Goal: Check status: Check status

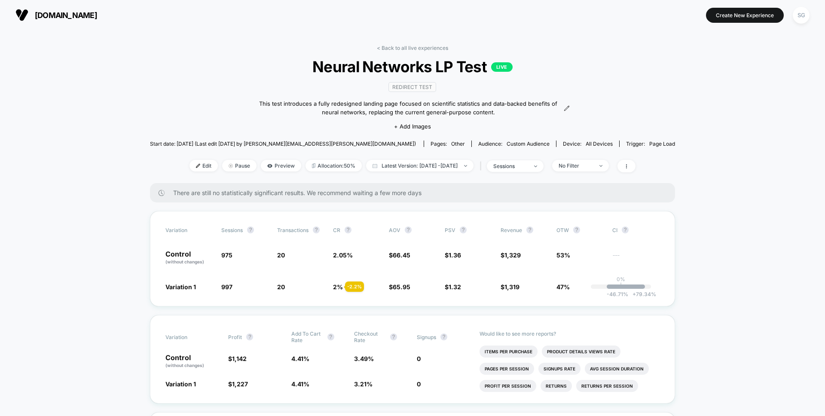
click at [809, 21] on button "SG" at bounding box center [801, 15] width 22 height 18
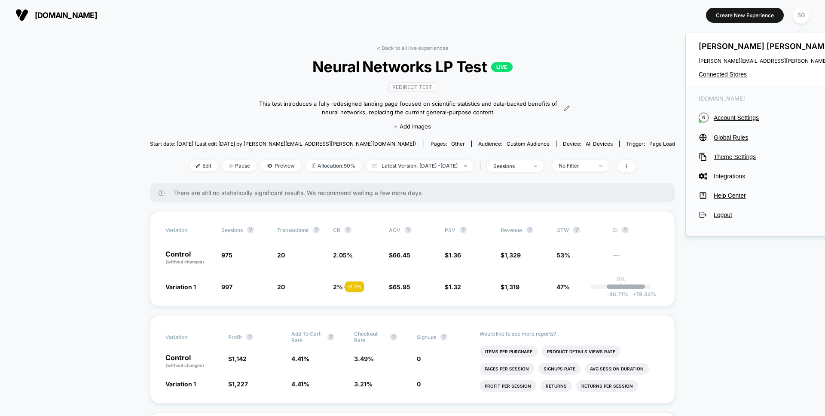
click at [741, 70] on div "[PERSON_NAME] [PERSON_NAME][EMAIL_ADDRESS][PERSON_NAME][DOMAIN_NAME] Connected …" at bounding box center [784, 59] width 196 height 53
click at [729, 71] on span "Connected Stores" at bounding box center [784, 74] width 171 height 7
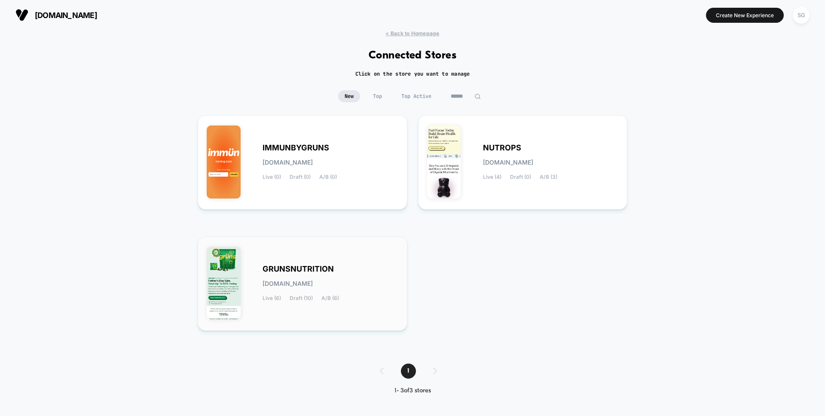
click at [309, 271] on span "GRUNSNUTRITION" at bounding box center [297, 269] width 71 height 6
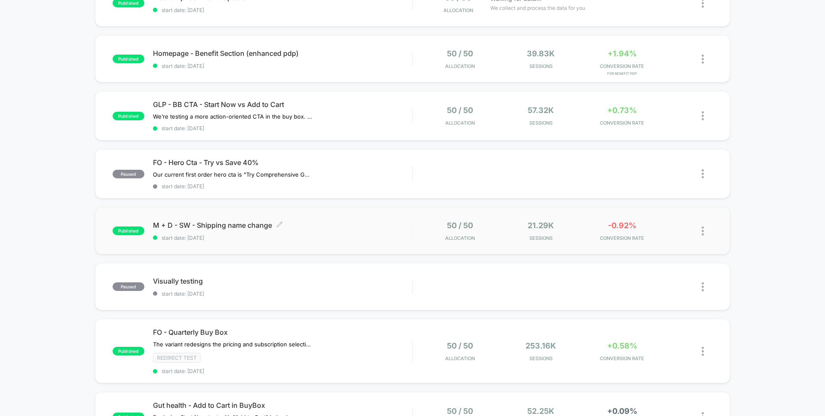
scroll to position [126, 0]
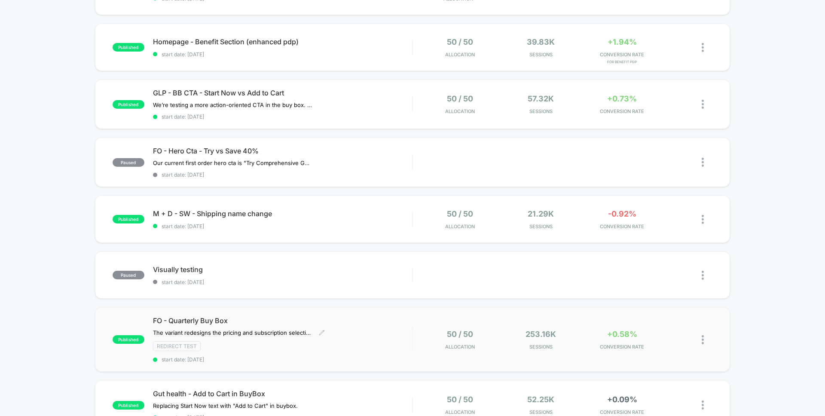
click at [204, 321] on span "FO - Quarterly Buy Box" at bounding box center [282, 320] width 259 height 9
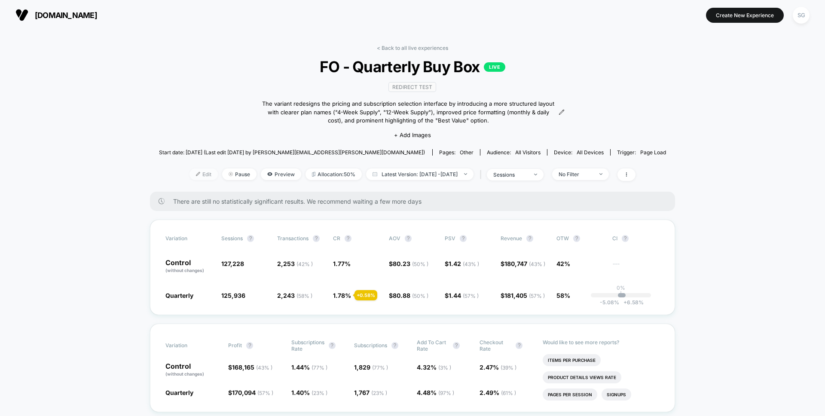
click at [194, 171] on span "Edit" at bounding box center [203, 174] width 28 height 12
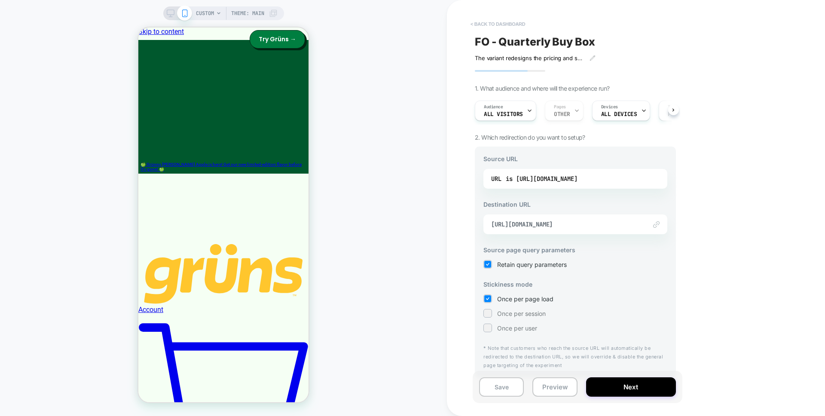
click at [486, 23] on button "< back to dashboard" at bounding box center [497, 24] width 63 height 14
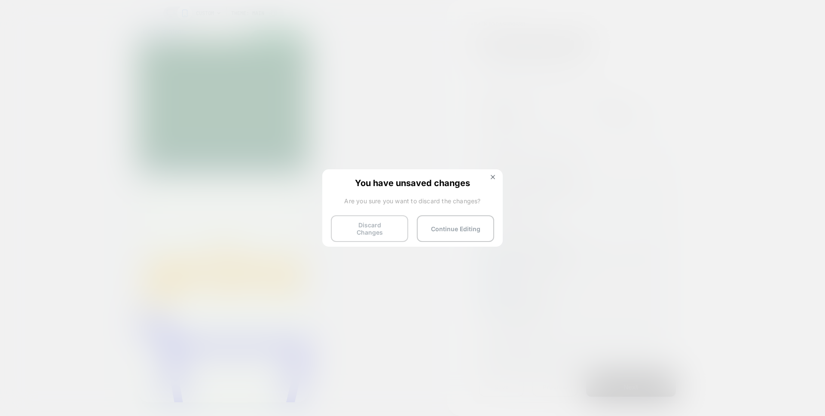
click at [397, 226] on button "Discard Changes" at bounding box center [369, 228] width 77 height 27
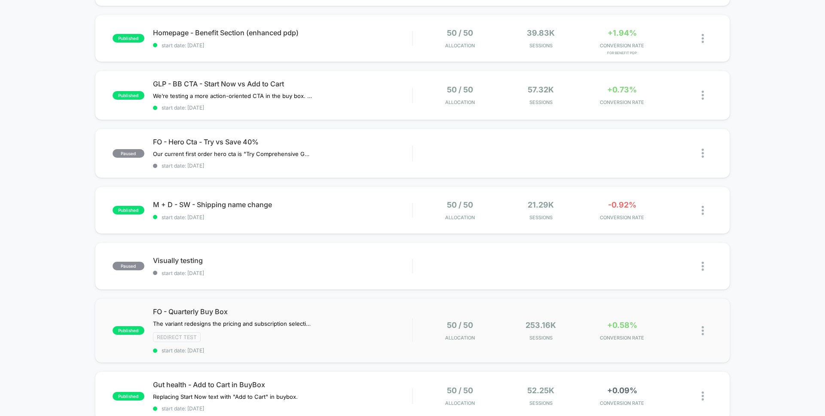
scroll to position [141, 0]
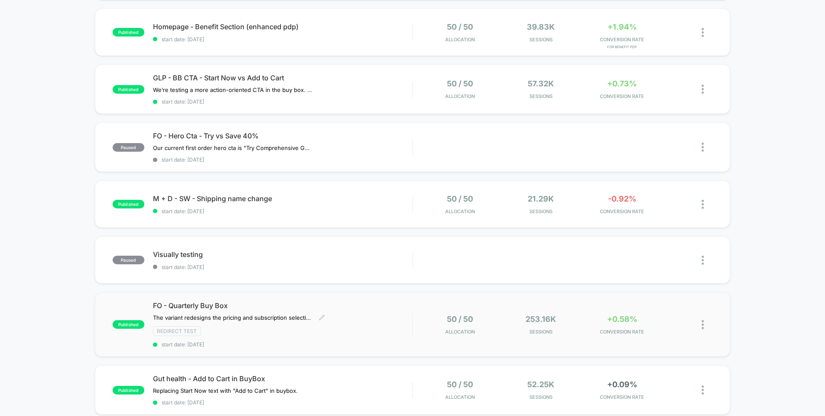
click at [226, 302] on span "FO - Quarterly Buy Box" at bounding box center [282, 305] width 259 height 9
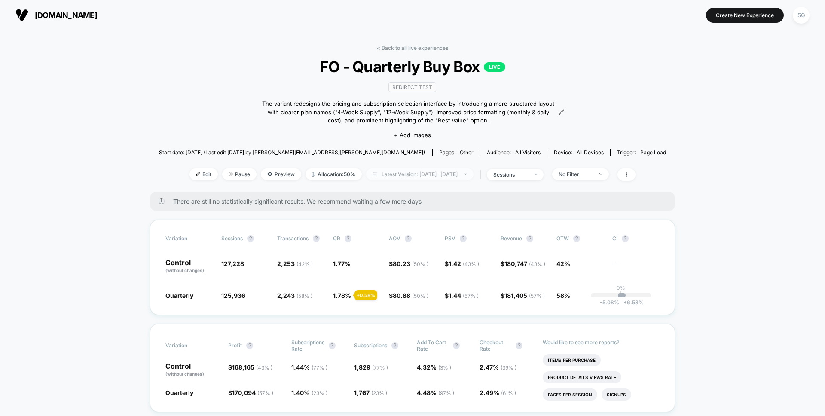
click at [467, 174] on span "Latest Version: [DATE] - [DATE]" at bounding box center [419, 174] width 107 height 12
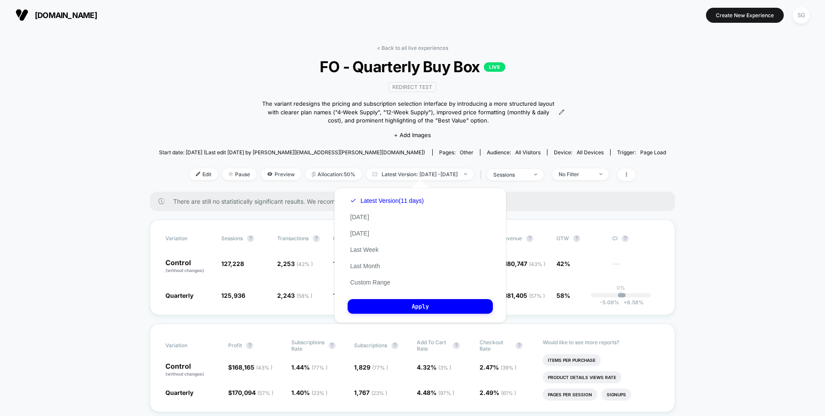
click at [408, 237] on div "Latest Version (11 days) [DATE] [DATE] Last Week Last Month Custom Range" at bounding box center [387, 241] width 79 height 98
click at [367, 232] on button "[DATE]" at bounding box center [360, 233] width 24 height 8
click at [407, 309] on button "Apply" at bounding box center [420, 306] width 145 height 15
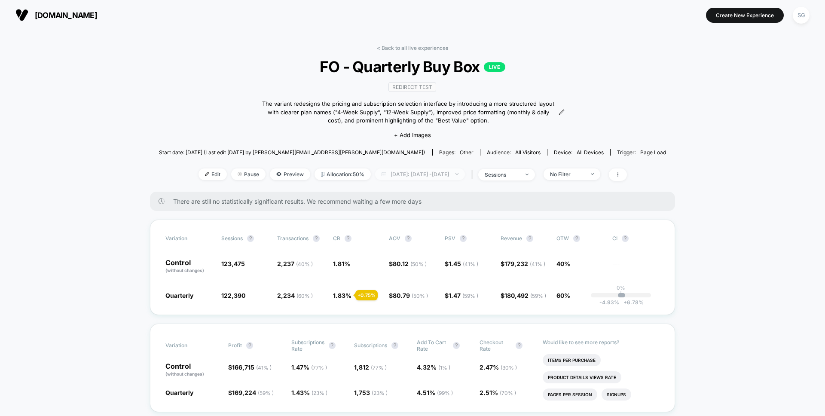
click at [462, 168] on span "[DATE]: [DATE] - [DATE]" at bounding box center [420, 174] width 90 height 12
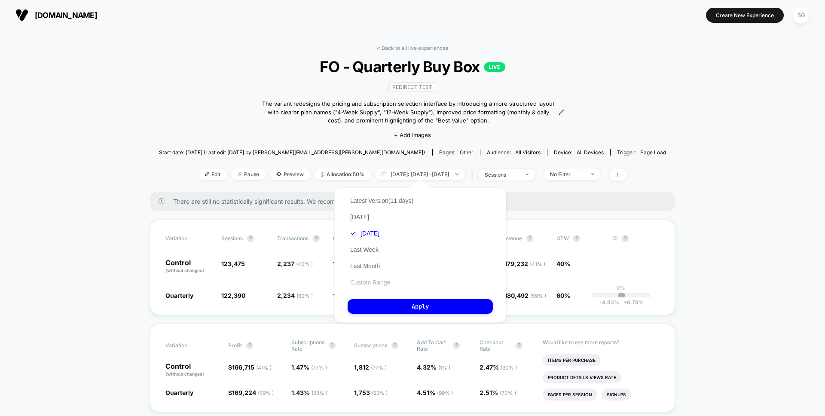
click at [376, 282] on button "Custom Range" at bounding box center [370, 282] width 45 height 8
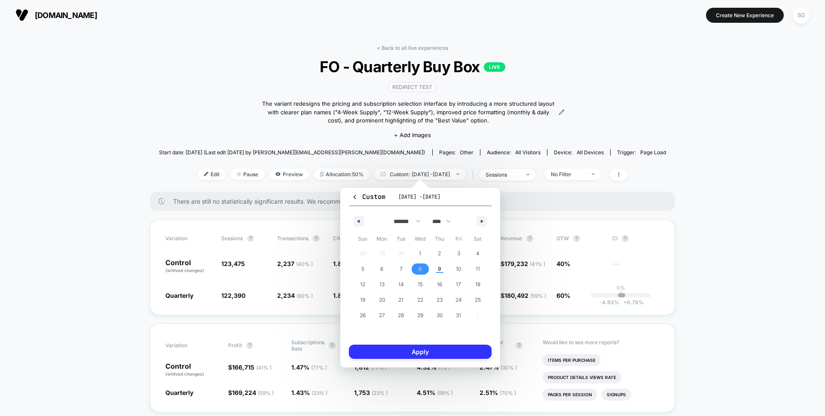
click at [430, 351] on button "Apply" at bounding box center [420, 352] width 143 height 14
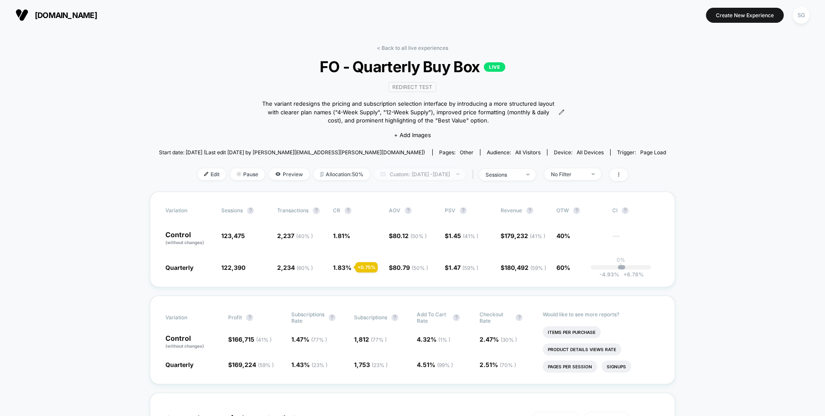
click at [379, 172] on span "Custom: [DATE] - [DATE]" at bounding box center [420, 174] width 92 height 12
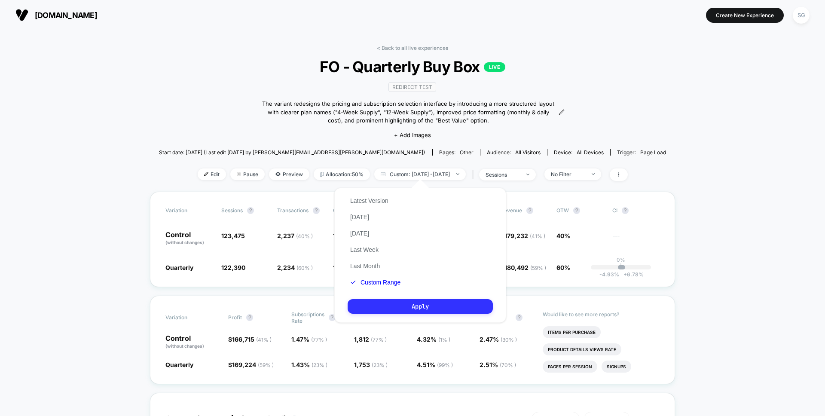
click at [390, 308] on button "Apply" at bounding box center [420, 306] width 145 height 15
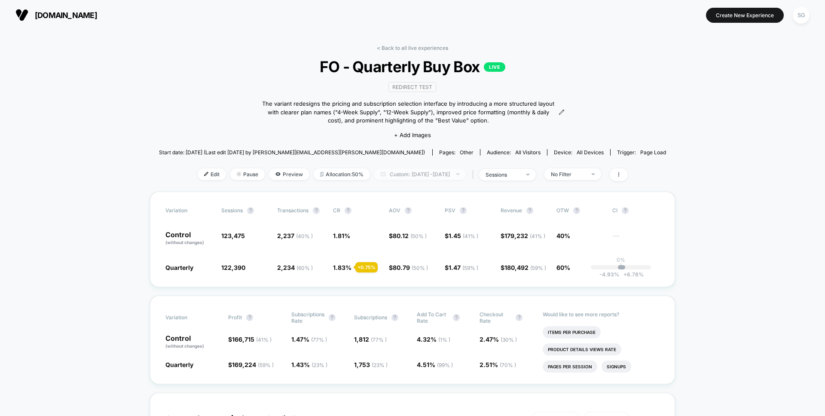
click at [452, 169] on span "Custom: [DATE] - [DATE]" at bounding box center [420, 174] width 92 height 12
select select "*"
select select "****"
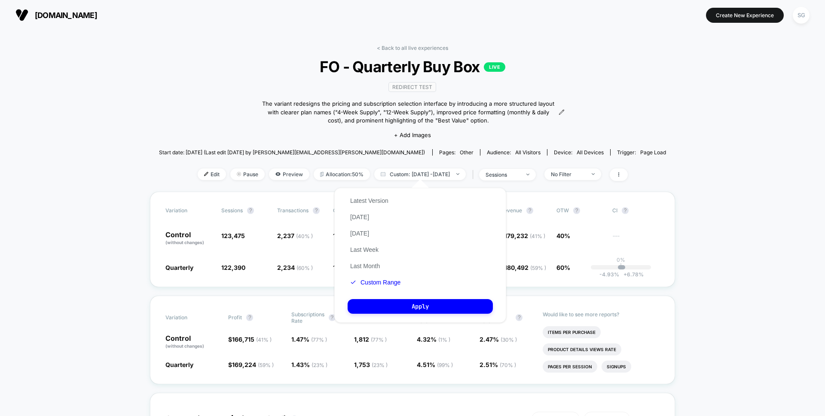
click at [414, 284] on div "Latest Version [DATE] [DATE] Last Week Last Month Custom Range Apply" at bounding box center [420, 255] width 172 height 135
click at [369, 282] on button "Custom Range" at bounding box center [375, 282] width 55 height 8
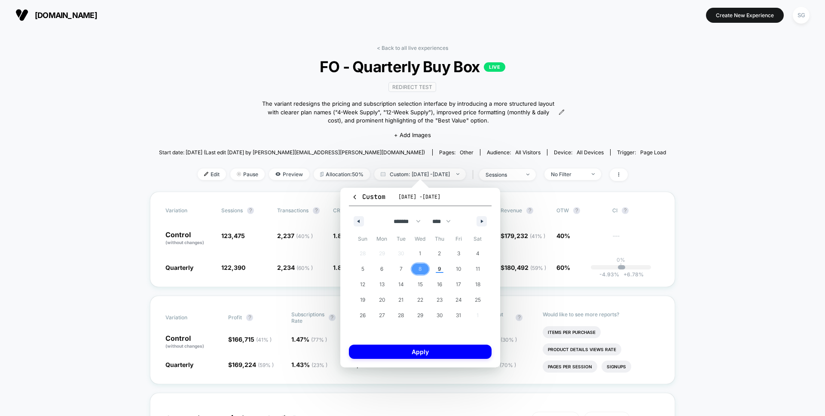
click at [419, 268] on span "8" at bounding box center [419, 268] width 3 height 15
click at [419, 267] on span "8" at bounding box center [419, 268] width 3 height 15
click at [421, 194] on span "[DATE] - [DATE]" at bounding box center [419, 196] width 42 height 7
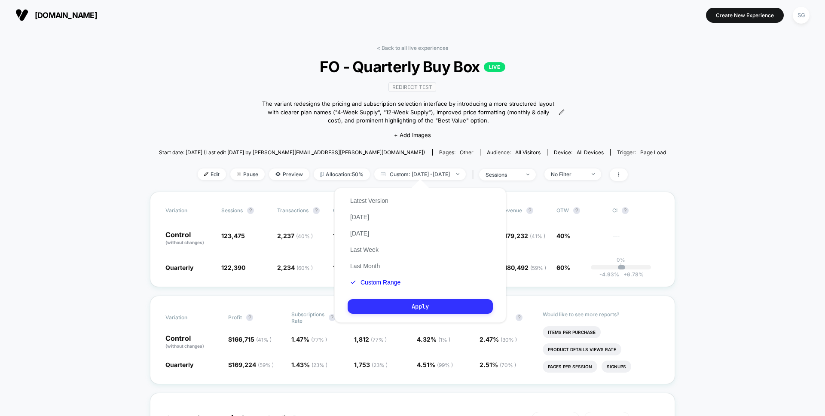
click at [425, 307] on button "Apply" at bounding box center [420, 306] width 145 height 15
